Goal: Information Seeking & Learning: Check status

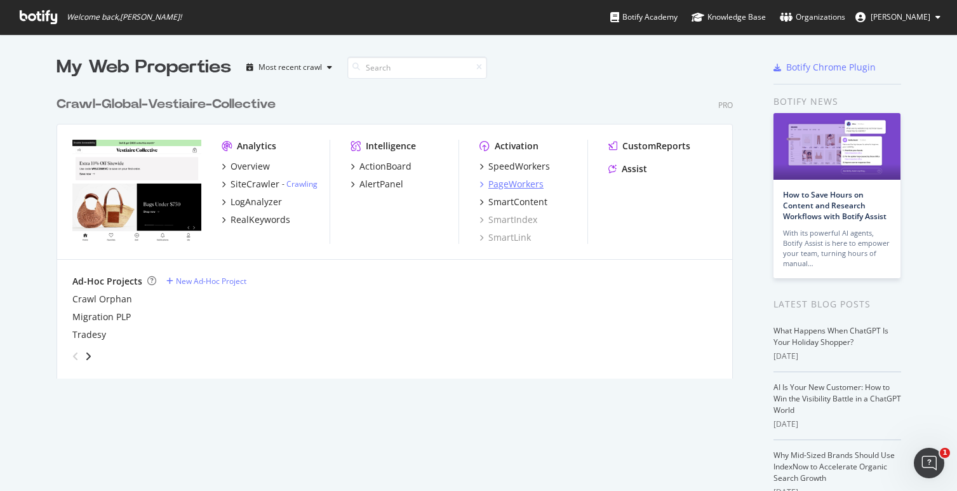
click at [498, 185] on div "PageWorkers" at bounding box center [515, 184] width 55 height 13
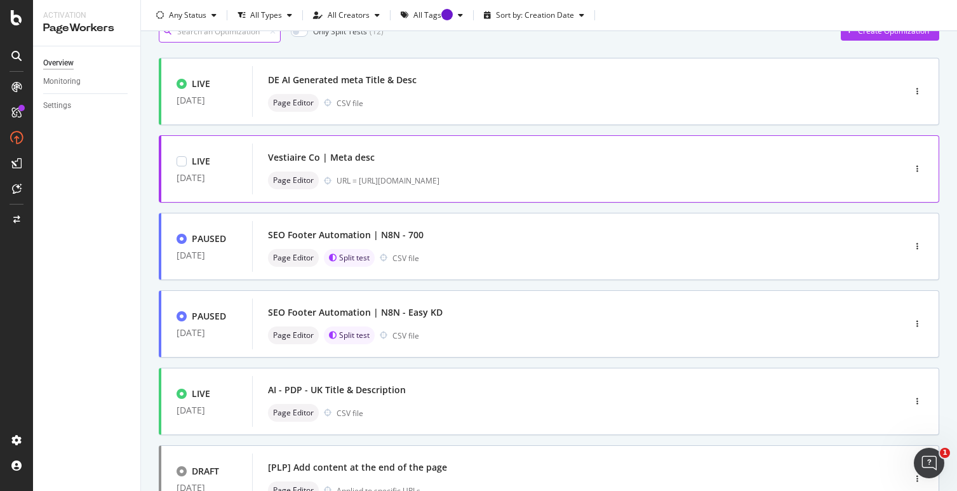
scroll to position [36, 0]
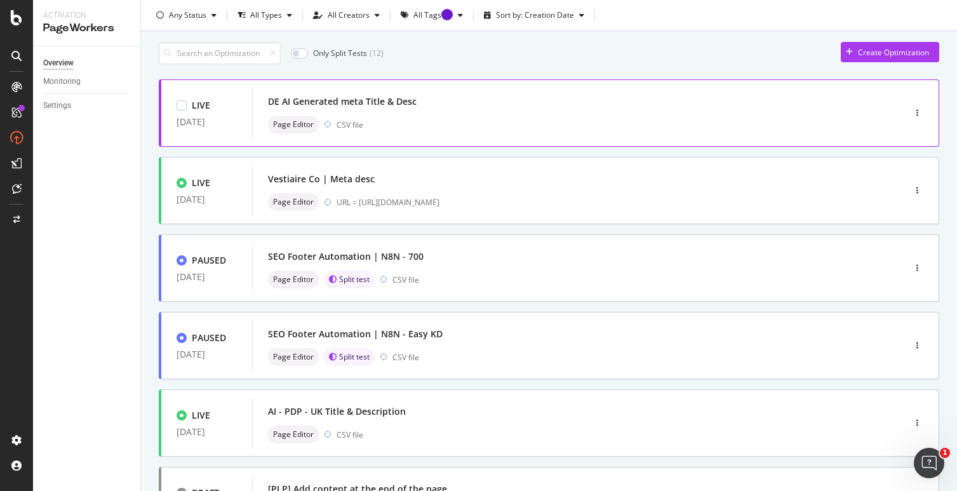
click at [456, 107] on div "DE AI Generated meta Title & Desc" at bounding box center [559, 102] width 582 height 18
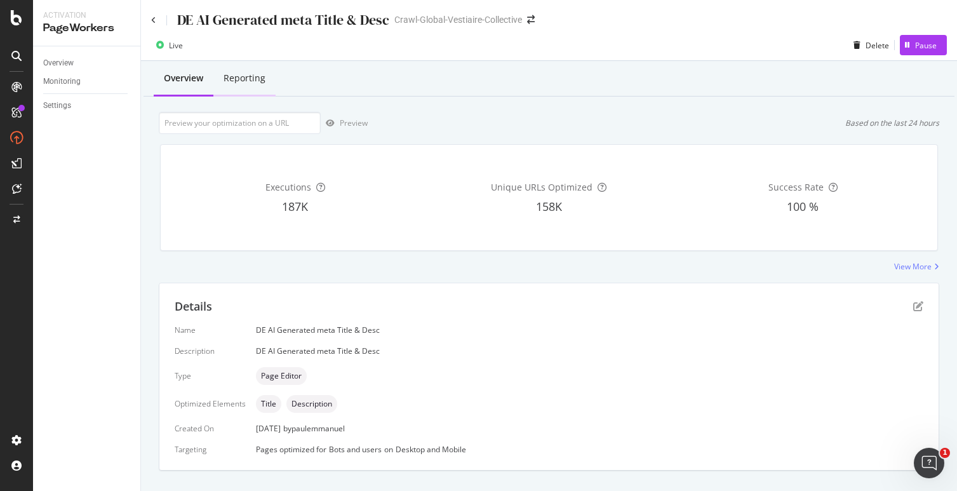
click at [263, 81] on div "Reporting" at bounding box center [244, 78] width 42 height 13
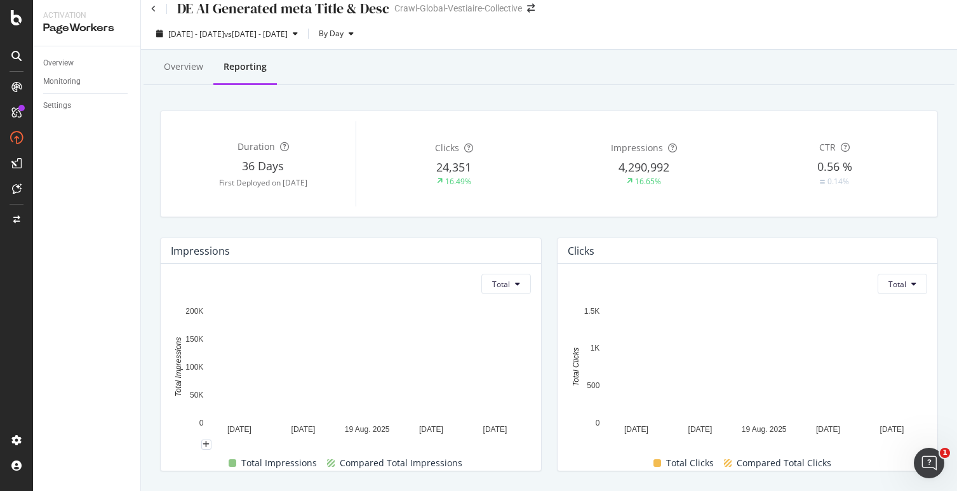
scroll to position [10, 0]
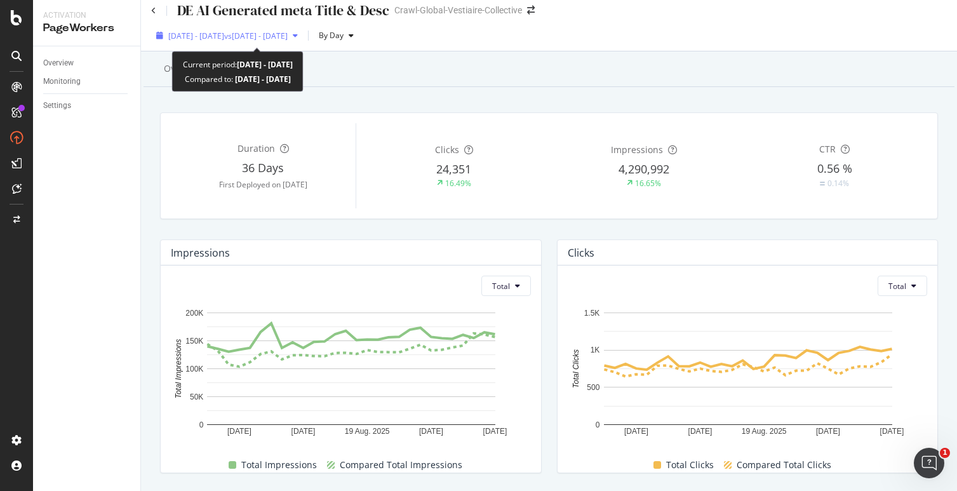
click at [224, 31] on span "[DATE] - [DATE]" at bounding box center [196, 35] width 56 height 11
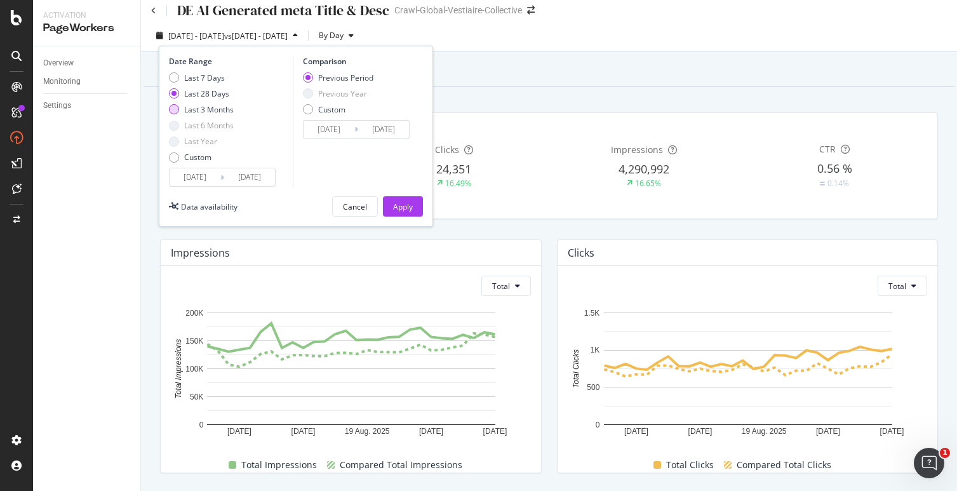
click at [197, 107] on div "Last 3 Months" at bounding box center [209, 109] width 50 height 11
type input "[DATE]"
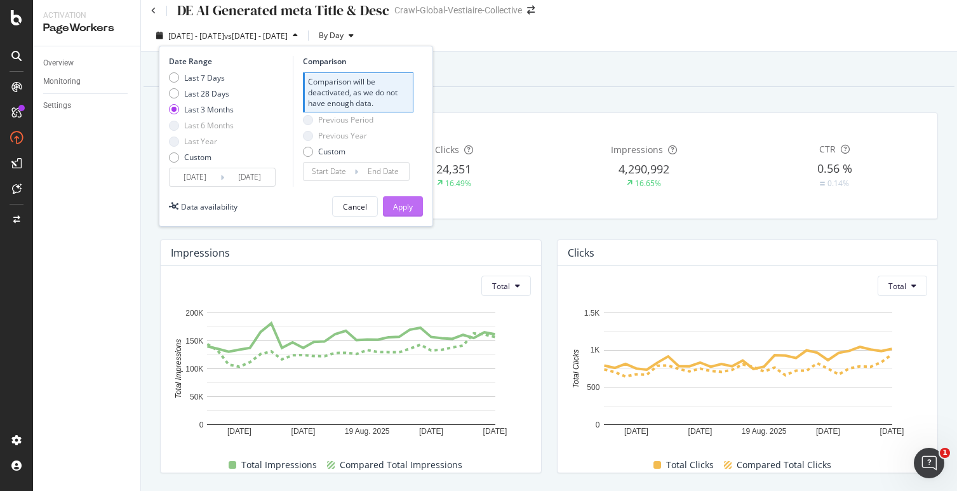
click at [401, 209] on div "Apply" at bounding box center [403, 206] width 20 height 11
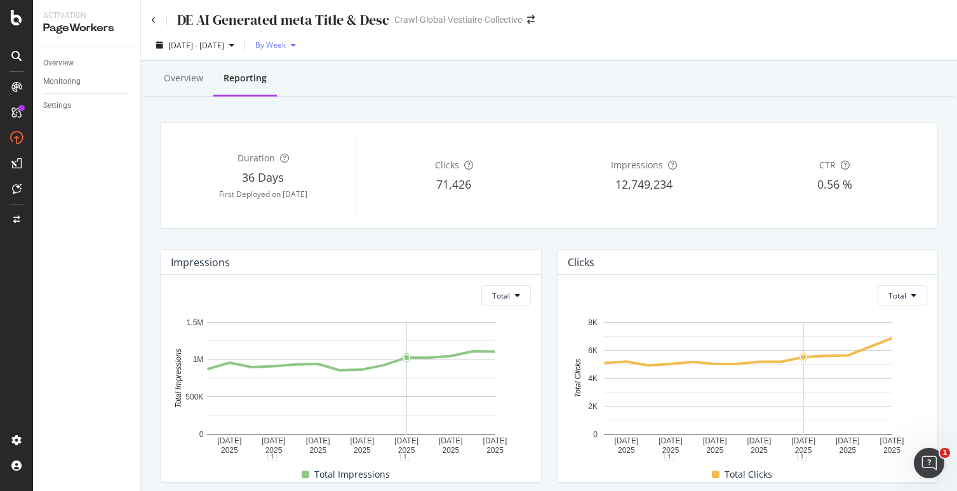
click at [298, 51] on div "By Week" at bounding box center [275, 45] width 51 height 19
click at [286, 49] on span "By Week" at bounding box center [268, 44] width 36 height 11
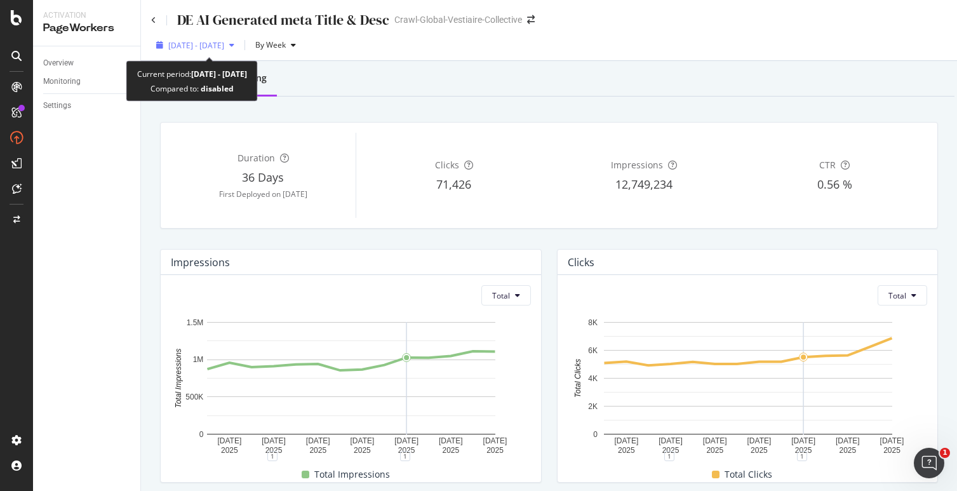
click at [224, 49] on span "[DATE] - [DATE]" at bounding box center [196, 45] width 56 height 11
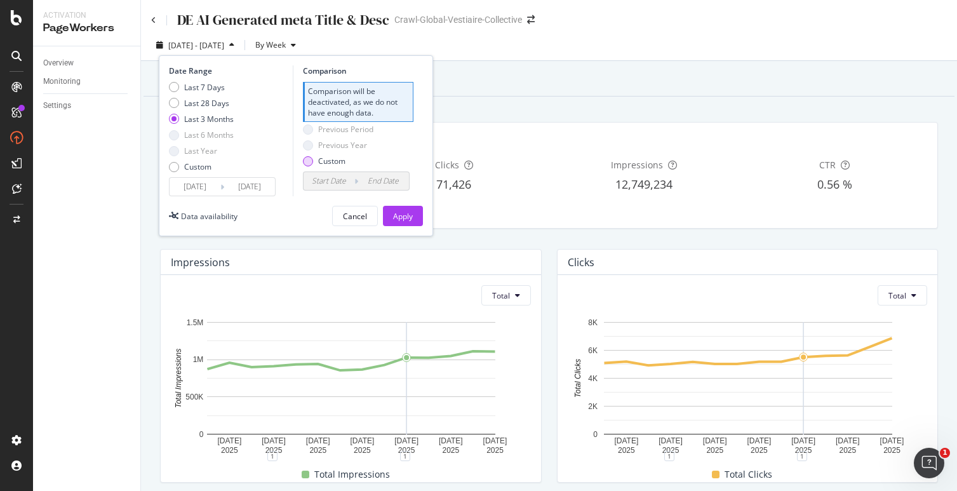
click at [305, 161] on div "Custom" at bounding box center [308, 161] width 10 height 10
type input "[DATE]"
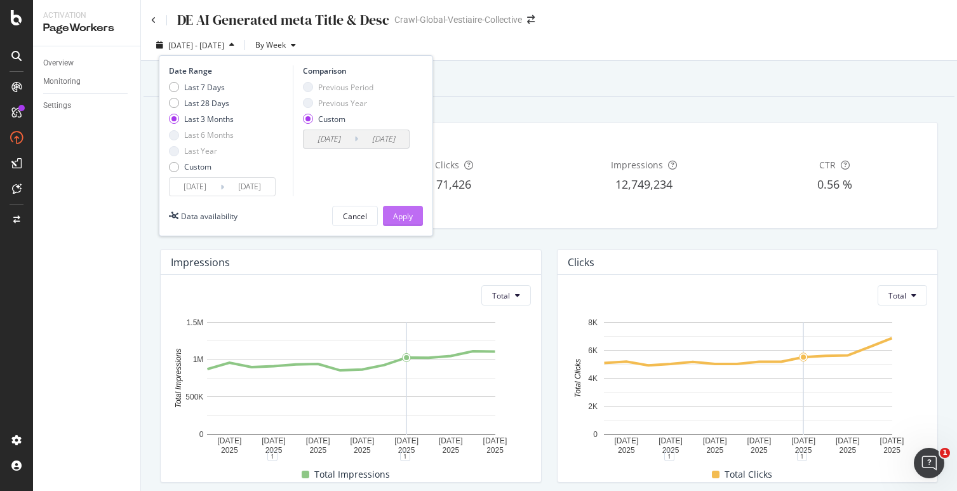
click at [406, 218] on div "Apply" at bounding box center [403, 216] width 20 height 11
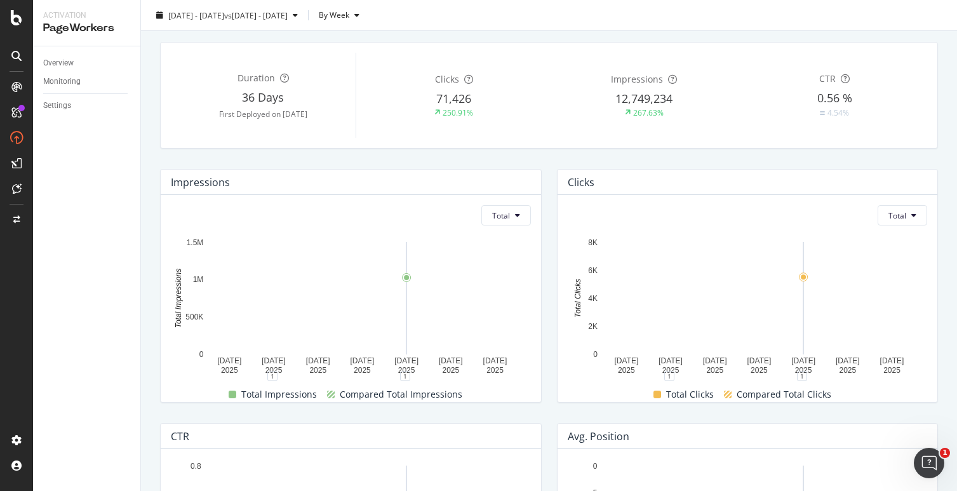
scroll to position [85, 0]
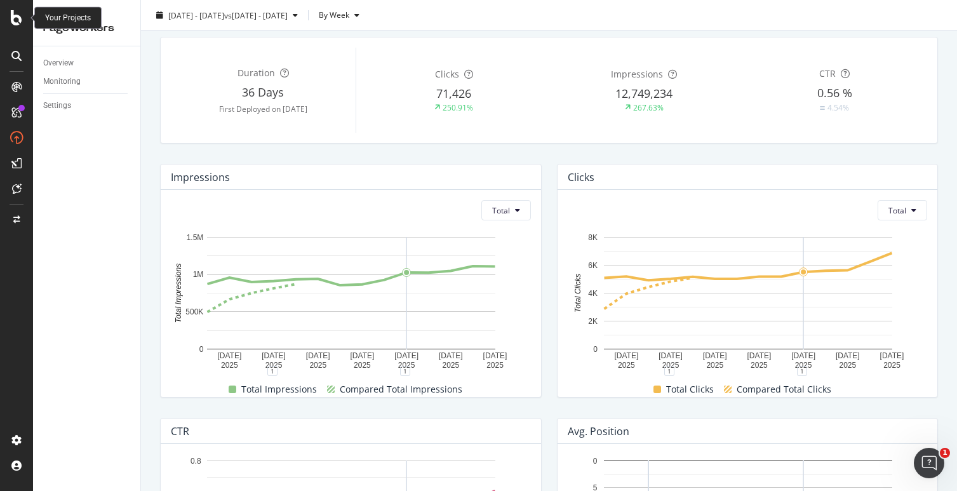
click at [20, 18] on icon at bounding box center [16, 17] width 11 height 15
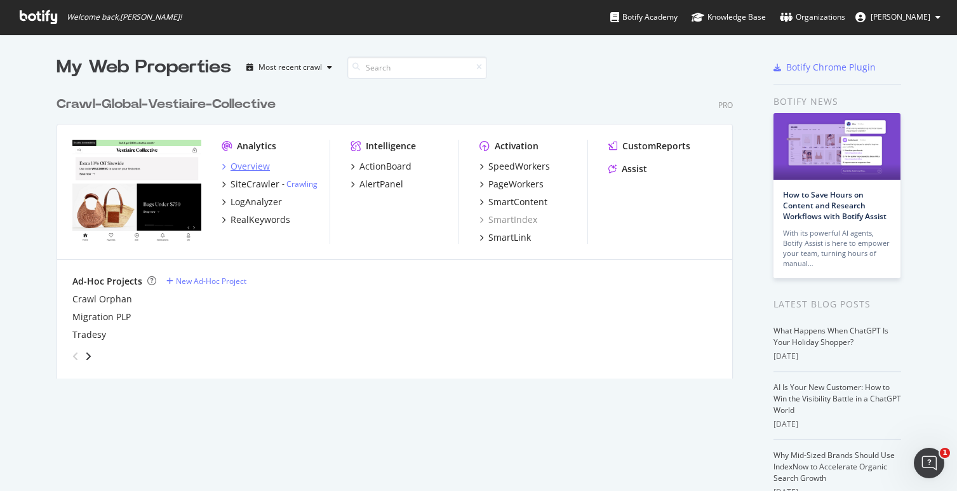
click at [238, 169] on div "Overview" at bounding box center [249, 166] width 39 height 13
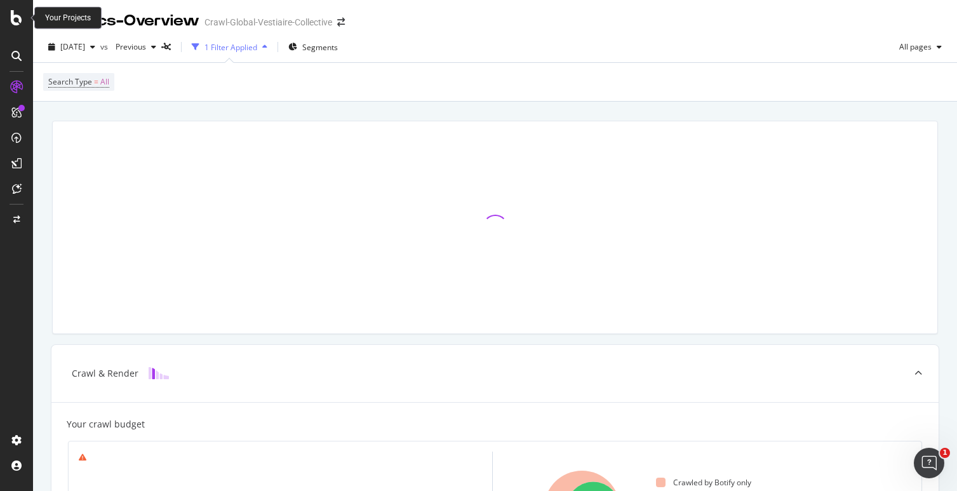
click at [20, 17] on icon at bounding box center [16, 17] width 11 height 15
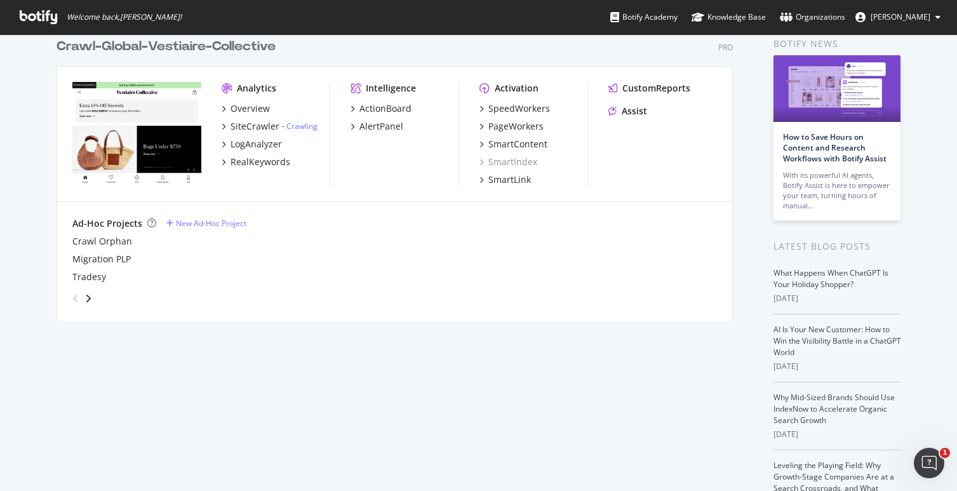
scroll to position [65, 0]
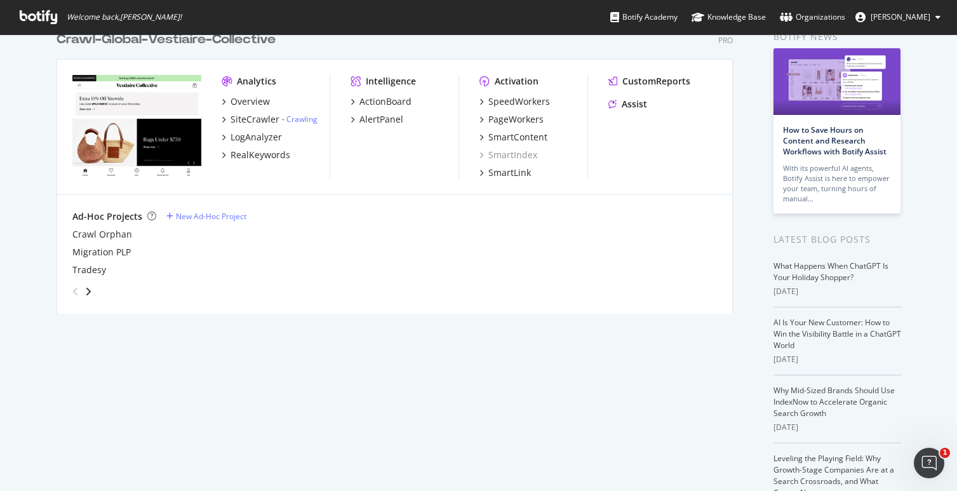
click at [335, 378] on div "My Web Properties Most recent crawl Crawl-Global-Vestiaire-Collective Pro Analy…" at bounding box center [406, 274] width 701 height 569
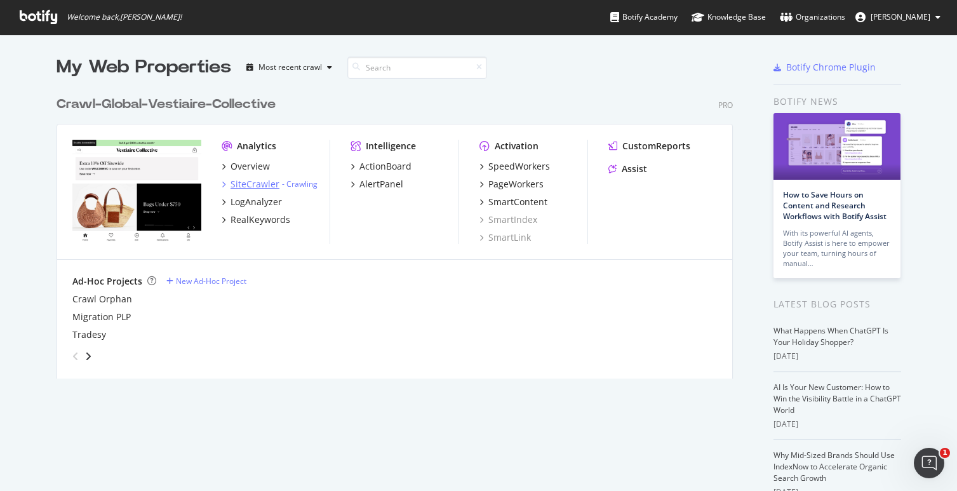
click at [247, 183] on div "SiteCrawler" at bounding box center [254, 184] width 49 height 13
